Goal: Task Accomplishment & Management: Manage account settings

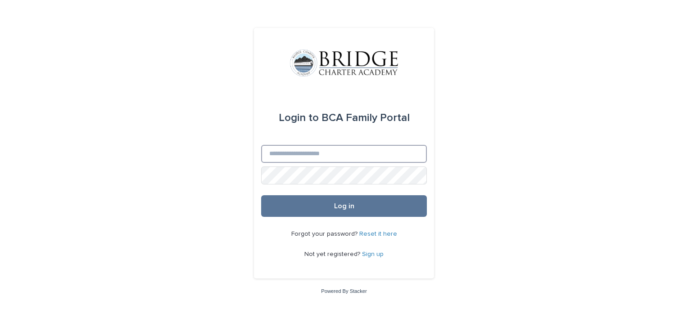
click at [313, 156] on input "Email" at bounding box center [344, 154] width 166 height 18
type input "**********"
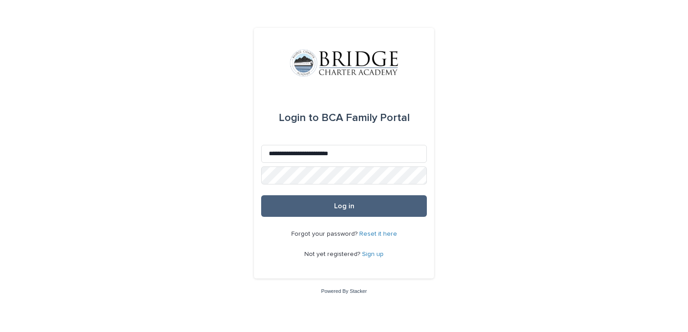
click at [320, 212] on button "Log in" at bounding box center [344, 206] width 166 height 22
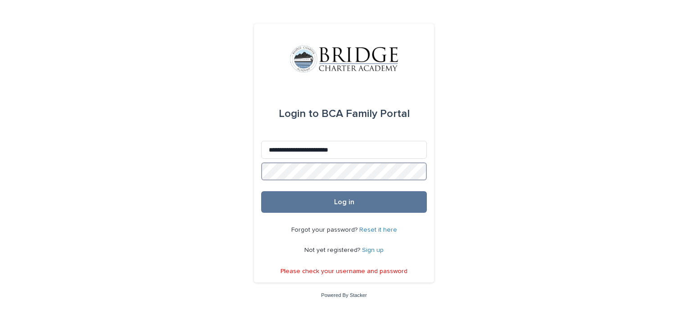
click at [261, 191] on button "Log in" at bounding box center [344, 202] width 166 height 22
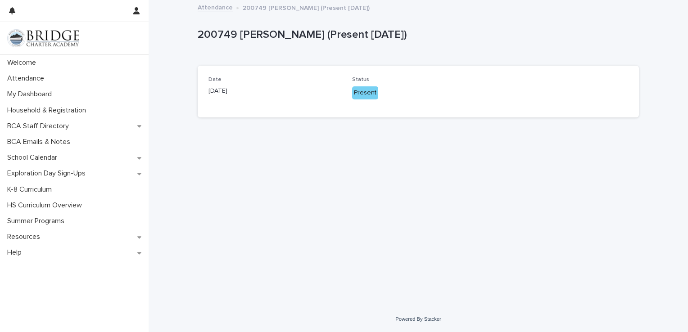
click at [359, 96] on div "Present" at bounding box center [365, 92] width 26 height 13
click at [28, 95] on p "My Dashboard" at bounding box center [31, 94] width 55 height 9
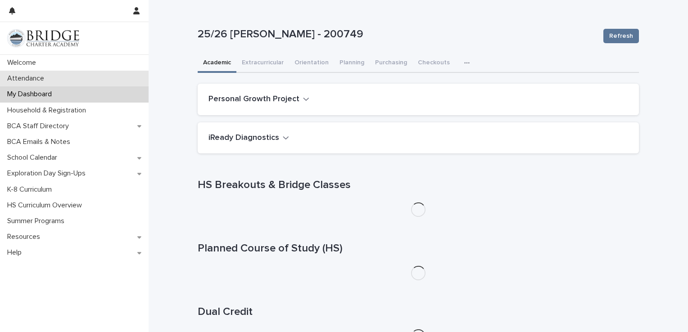
click at [31, 78] on p "Attendance" at bounding box center [28, 78] width 48 height 9
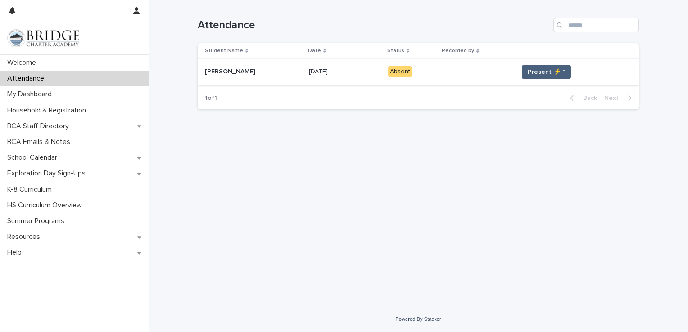
click at [551, 69] on span "Present ⚡ *" at bounding box center [545, 72] width 37 height 9
